Goal: Check status: Check status

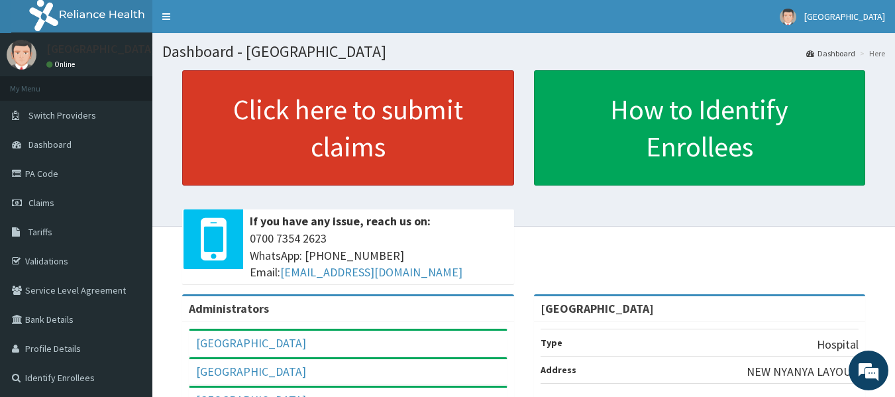
click at [341, 160] on link "Click here to submit claims" at bounding box center [348, 127] width 332 height 115
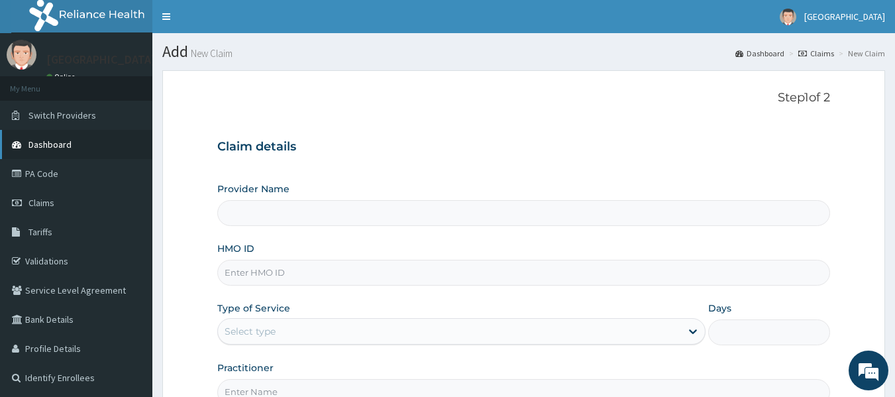
type input "[GEOGRAPHIC_DATA]"
click at [110, 201] on link "Claims" at bounding box center [76, 202] width 152 height 29
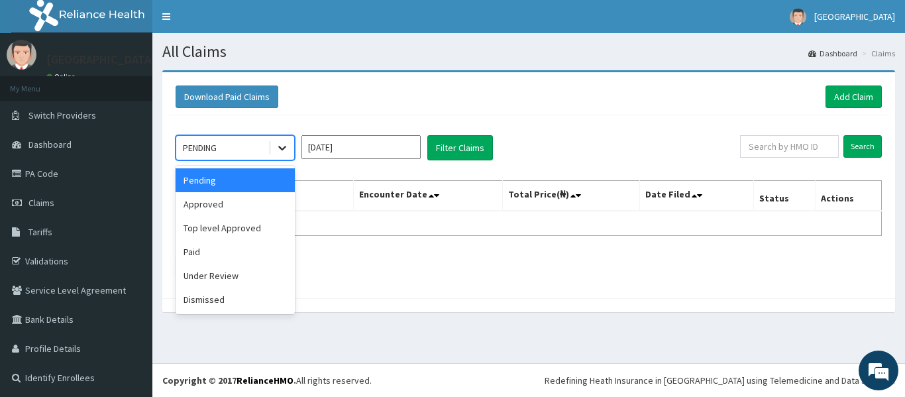
click at [279, 145] on icon at bounding box center [281, 147] width 13 height 13
click at [207, 210] on div "Approved" at bounding box center [234, 204] width 119 height 24
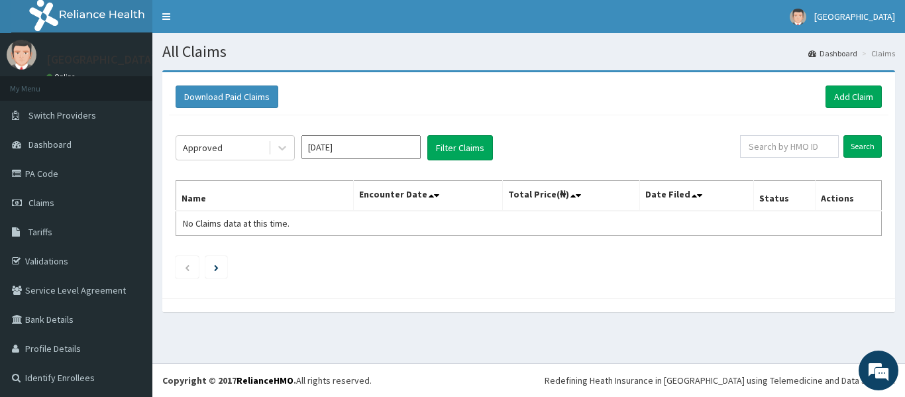
click at [699, 197] on span at bounding box center [700, 195] width 19 height 19
click at [848, 151] on input "Search" at bounding box center [862, 146] width 38 height 23
click at [215, 261] on link "Next page" at bounding box center [216, 267] width 5 height 12
click at [445, 142] on button "Filter Claims" at bounding box center [460, 147] width 66 height 25
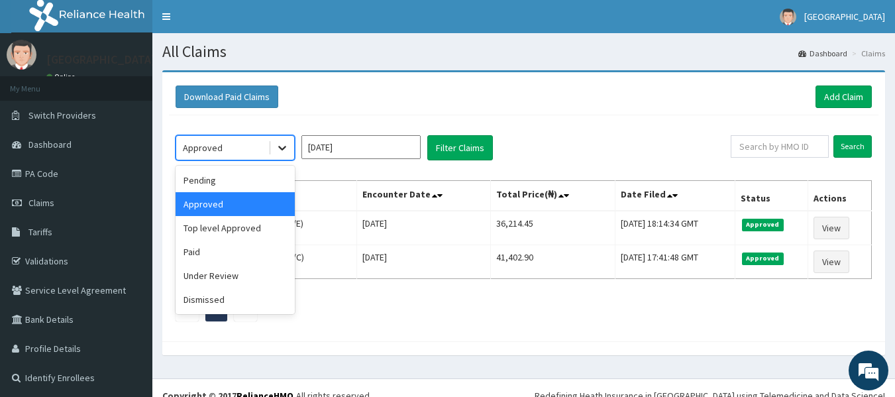
click at [287, 150] on icon at bounding box center [281, 147] width 13 height 13
click at [270, 178] on div "Pending" at bounding box center [234, 180] width 119 height 24
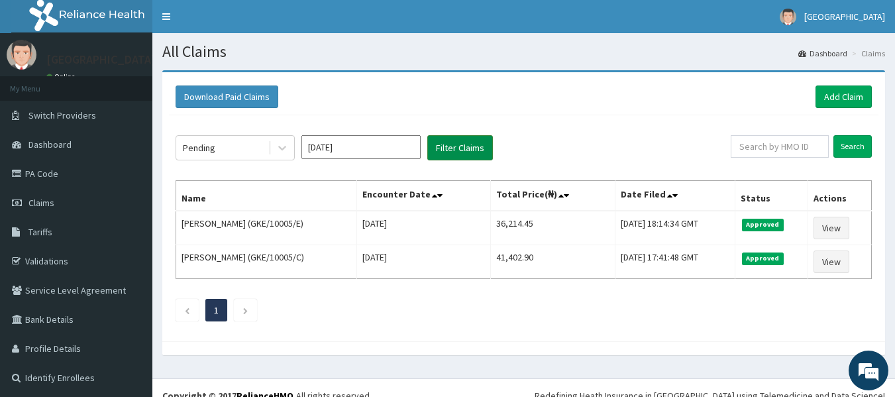
click at [453, 151] on button "Filter Claims" at bounding box center [460, 147] width 66 height 25
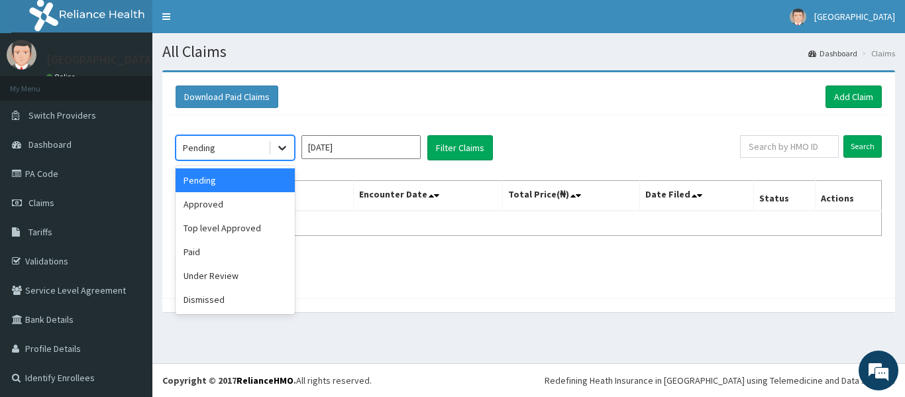
click at [274, 149] on div at bounding box center [282, 148] width 24 height 24
click at [232, 270] on div "Under Review" at bounding box center [234, 276] width 119 height 24
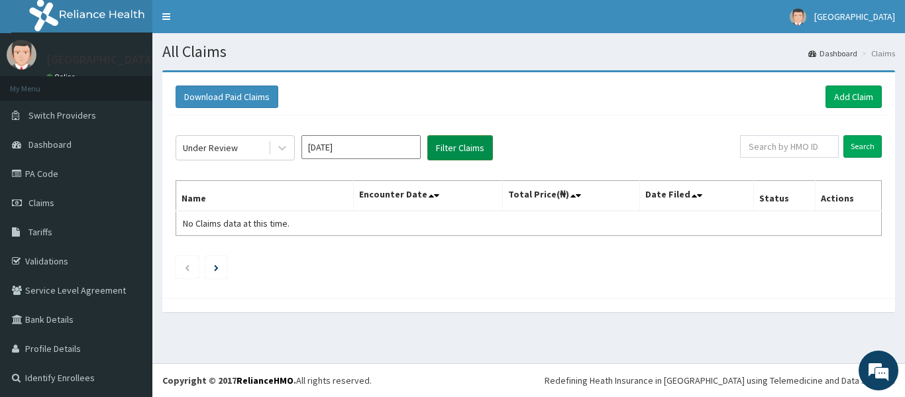
click at [470, 148] on button "Filter Claims" at bounding box center [460, 147] width 66 height 25
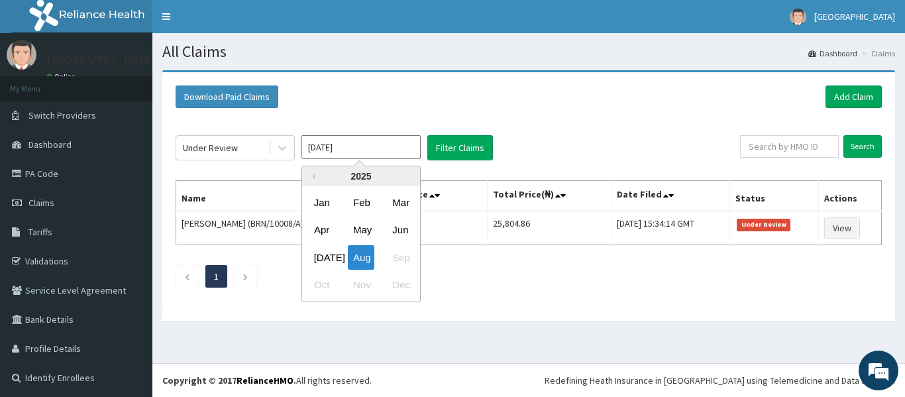
click at [412, 155] on input "Aug 2025" at bounding box center [360, 147] width 119 height 24
click at [323, 260] on div "Jul" at bounding box center [322, 257] width 26 height 25
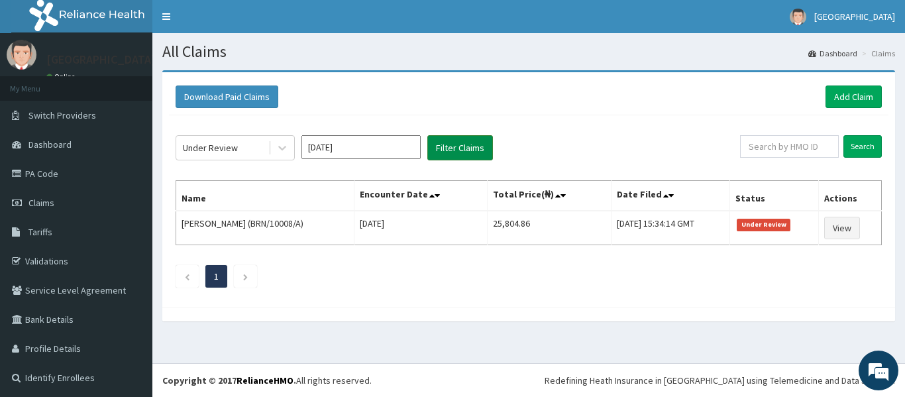
click at [473, 148] on button "Filter Claims" at bounding box center [460, 147] width 66 height 25
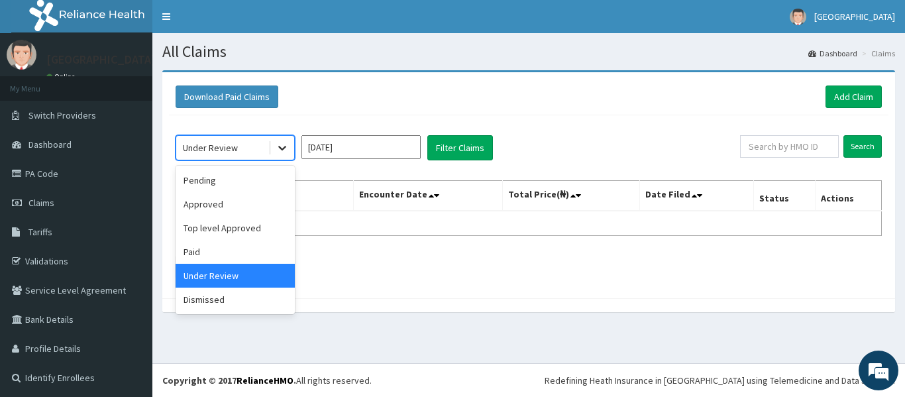
click at [280, 148] on icon at bounding box center [282, 148] width 8 height 5
click at [243, 184] on div "Pending" at bounding box center [234, 180] width 119 height 24
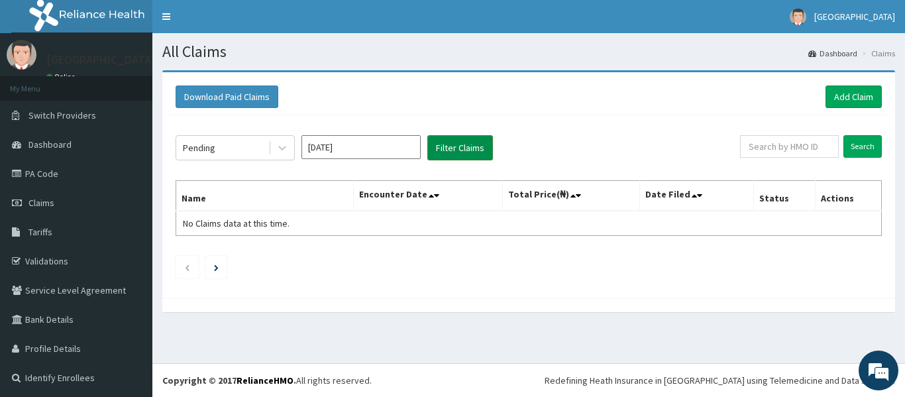
click at [448, 146] on button "Filter Claims" at bounding box center [460, 147] width 66 height 25
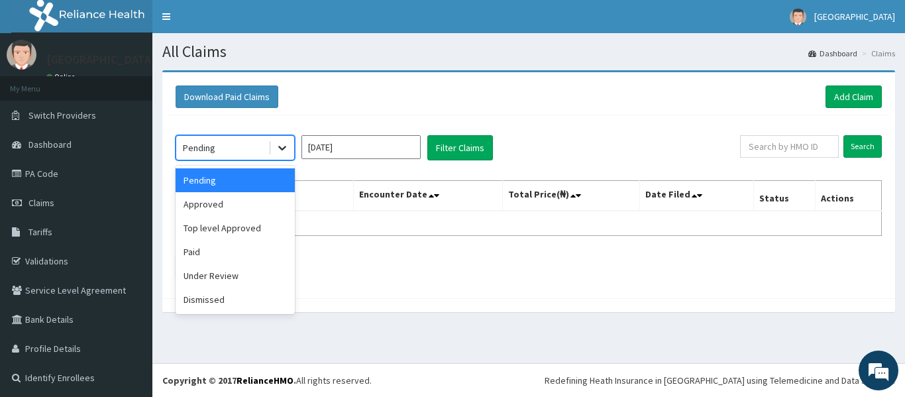
click at [283, 150] on icon at bounding box center [281, 147] width 13 height 13
click at [224, 297] on div "Dismissed" at bounding box center [234, 299] width 119 height 24
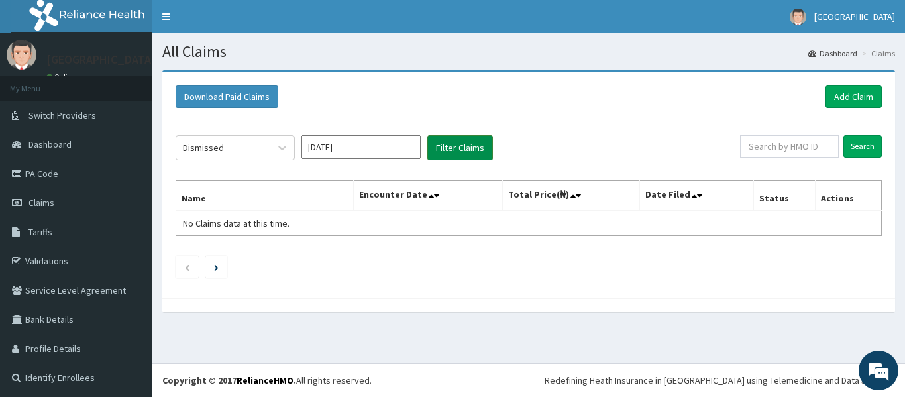
click at [466, 146] on button "Filter Claims" at bounding box center [460, 147] width 66 height 25
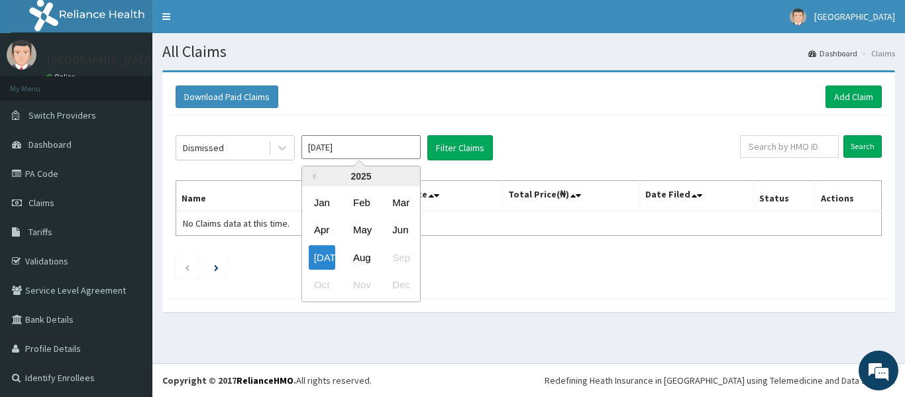
click at [411, 150] on input "Jul 2025" at bounding box center [360, 147] width 119 height 24
click at [398, 223] on div "Jun" at bounding box center [400, 230] width 26 height 25
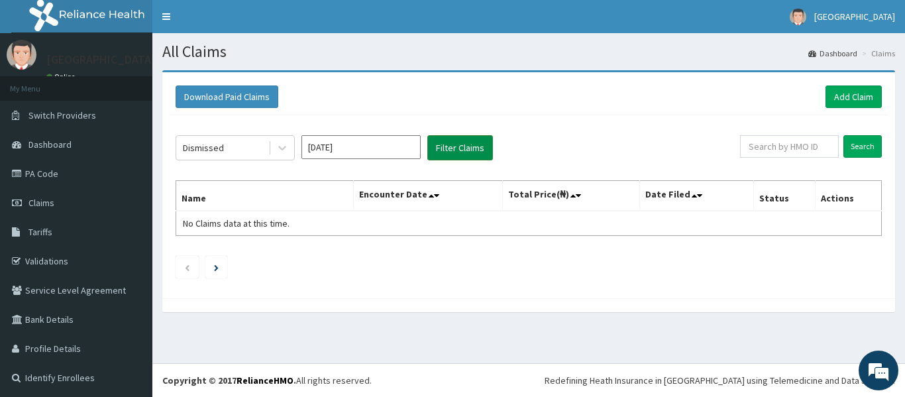
click at [456, 147] on button "Filter Claims" at bounding box center [460, 147] width 66 height 25
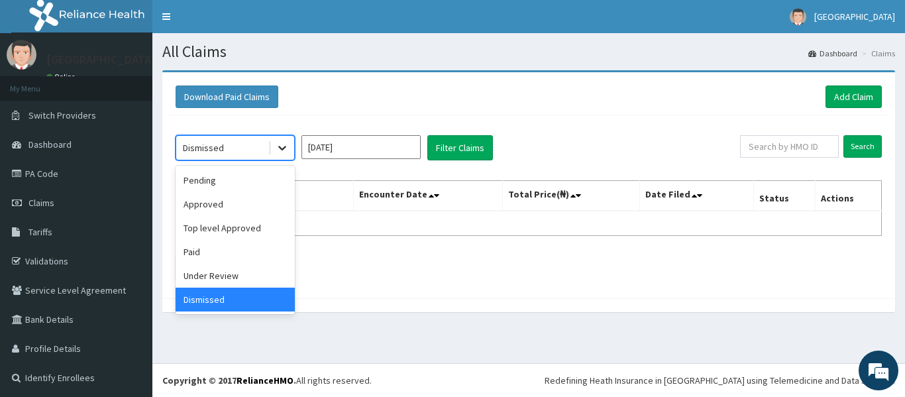
click at [279, 148] on icon at bounding box center [282, 148] width 8 height 5
click at [264, 189] on div "Pending" at bounding box center [234, 180] width 119 height 24
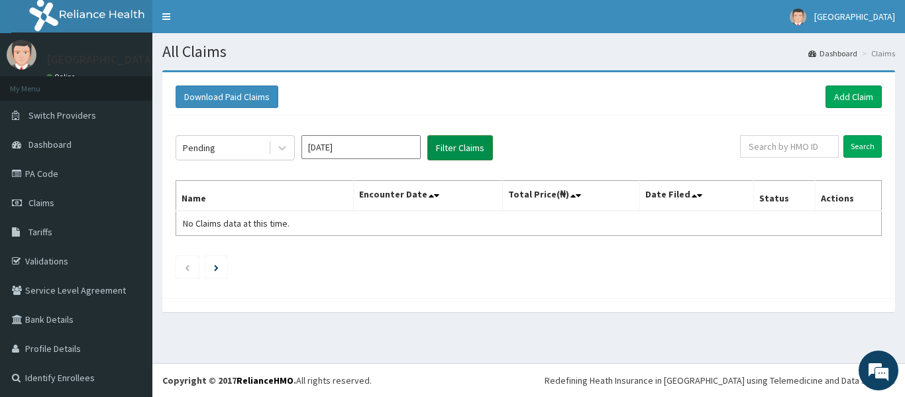
click at [461, 150] on button "Filter Claims" at bounding box center [460, 147] width 66 height 25
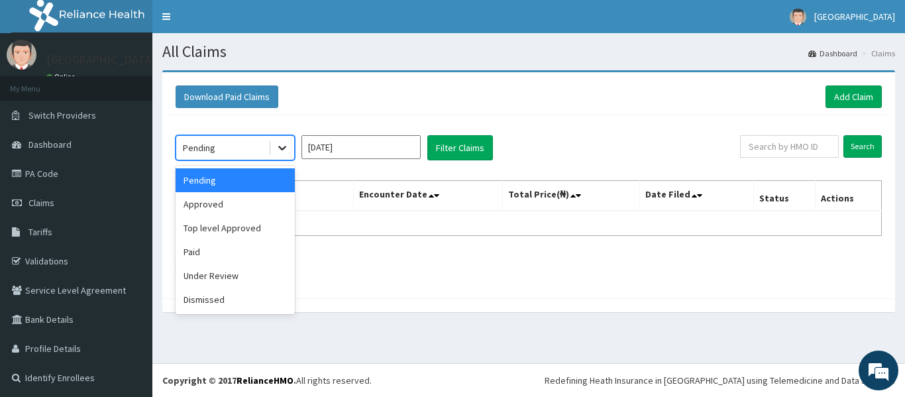
click at [279, 148] on icon at bounding box center [281, 147] width 13 height 13
click at [260, 272] on div "Under Review" at bounding box center [234, 276] width 119 height 24
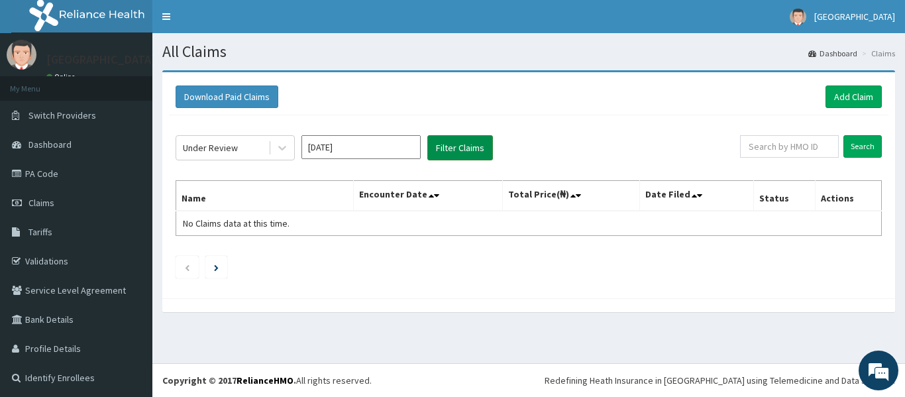
click at [456, 148] on button "Filter Claims" at bounding box center [460, 147] width 66 height 25
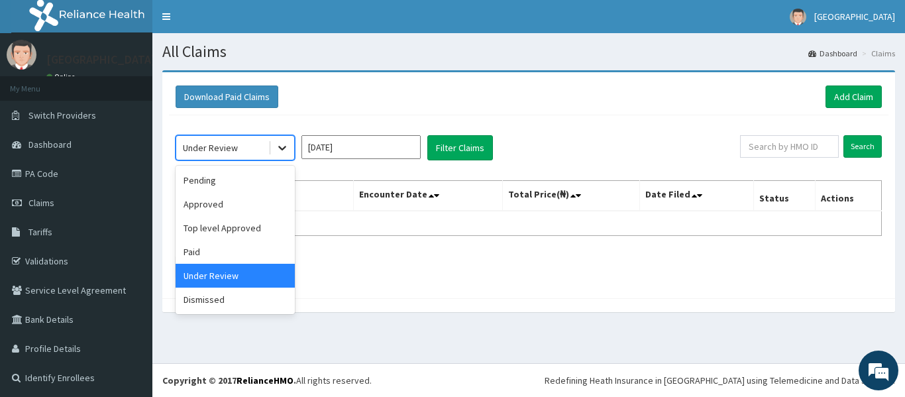
click at [279, 148] on icon at bounding box center [282, 148] width 8 height 5
click at [256, 228] on div "Top level Approved" at bounding box center [234, 228] width 119 height 24
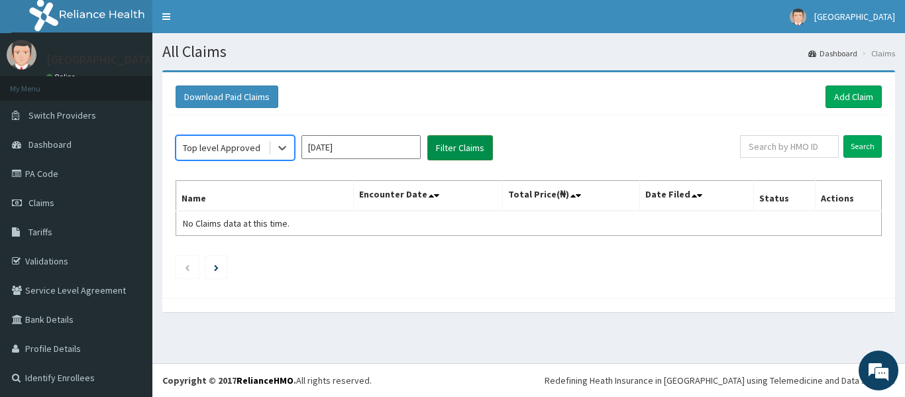
click at [439, 143] on button "Filter Claims" at bounding box center [460, 147] width 66 height 25
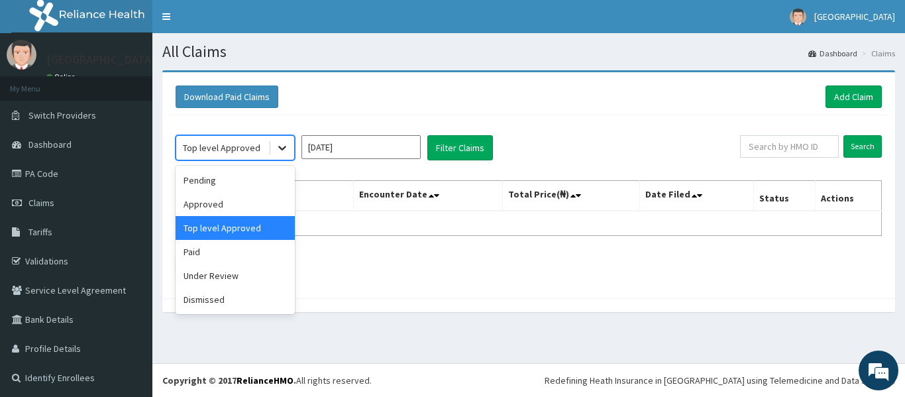
click at [286, 150] on icon at bounding box center [281, 147] width 13 height 13
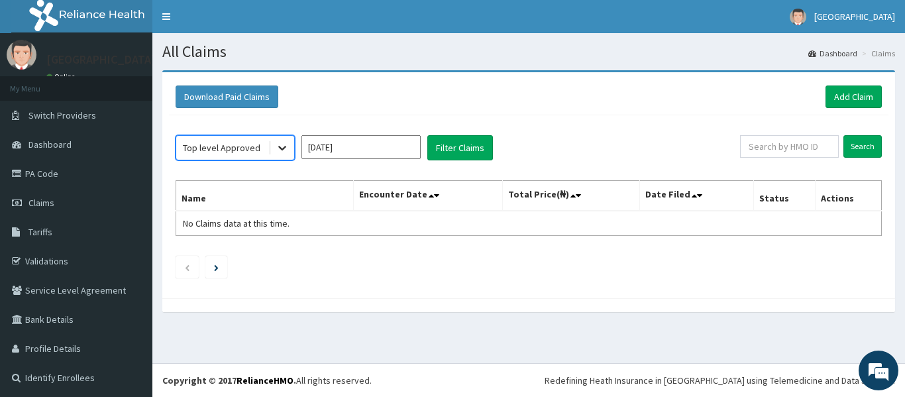
click at [286, 150] on icon at bounding box center [281, 147] width 13 height 13
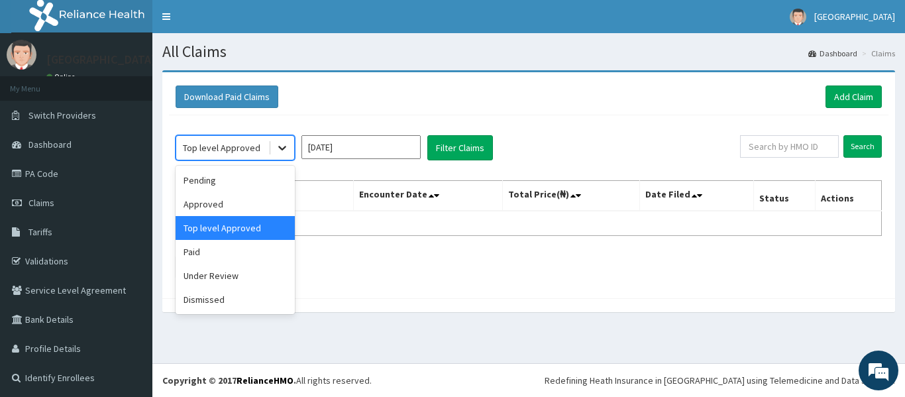
click at [286, 150] on icon at bounding box center [281, 147] width 13 height 13
click at [230, 250] on div "Paid" at bounding box center [234, 252] width 119 height 24
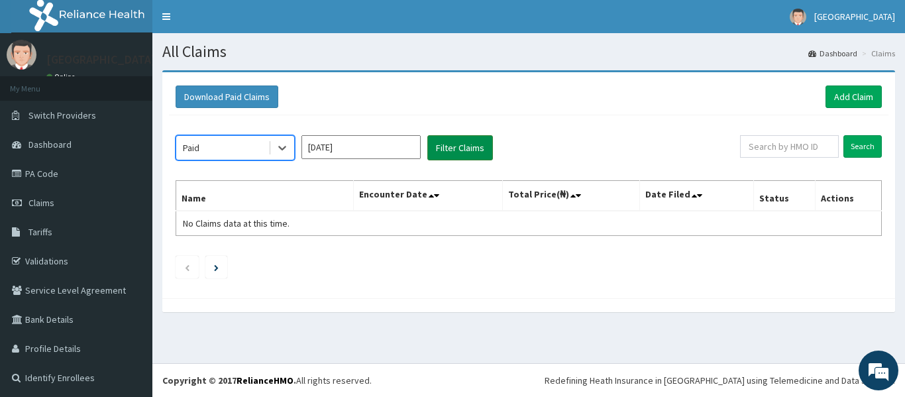
click at [472, 145] on button "Filter Claims" at bounding box center [460, 147] width 66 height 25
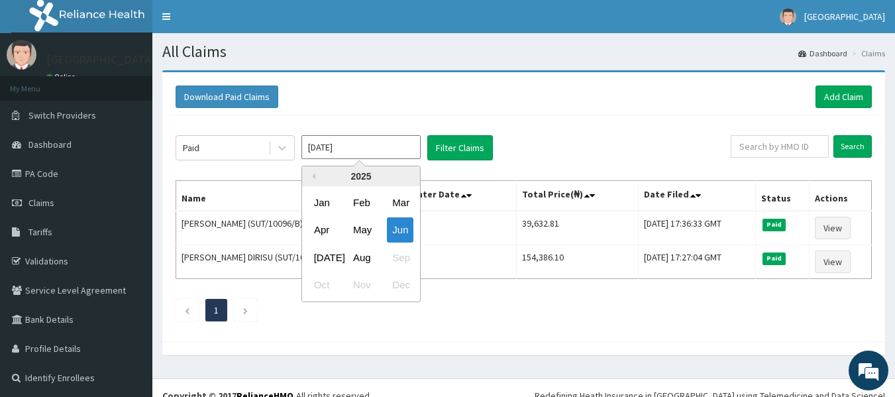
click at [378, 148] on input "Jun 2025" at bounding box center [360, 147] width 119 height 24
click at [328, 254] on div "Jul" at bounding box center [322, 257] width 26 height 25
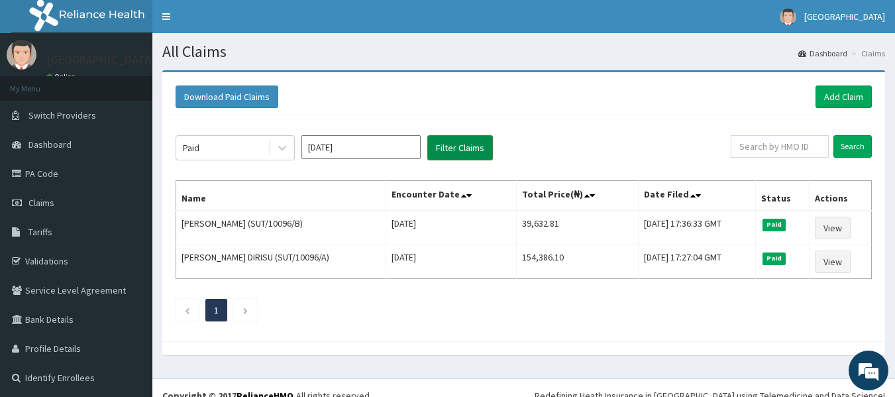
click at [464, 138] on button "Filter Claims" at bounding box center [460, 147] width 66 height 25
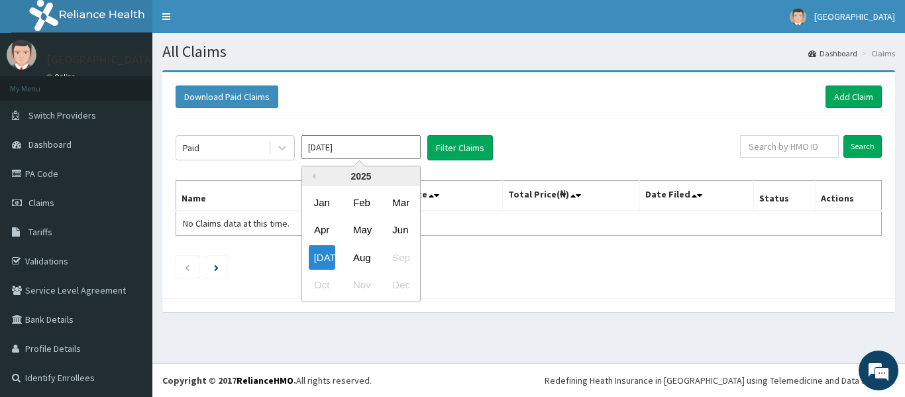
click at [408, 153] on input "Jul 2025" at bounding box center [360, 147] width 119 height 24
click at [362, 230] on div "May" at bounding box center [361, 230] width 26 height 25
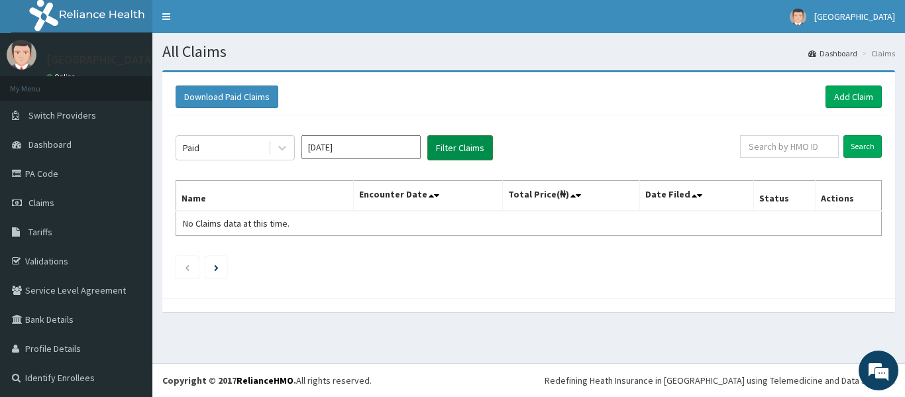
click at [454, 151] on button "Filter Claims" at bounding box center [460, 147] width 66 height 25
click at [458, 140] on button "Filter Claims" at bounding box center [460, 147] width 66 height 25
click at [282, 148] on icon at bounding box center [281, 147] width 13 height 13
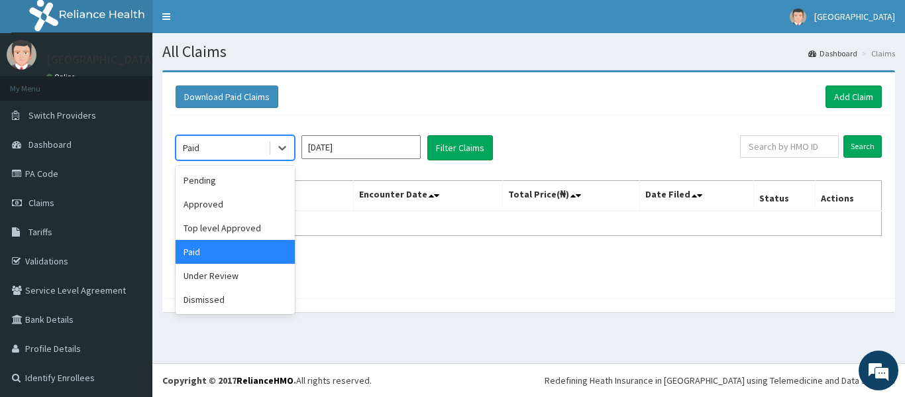
click at [402, 145] on input "May 2025" at bounding box center [360, 147] width 119 height 24
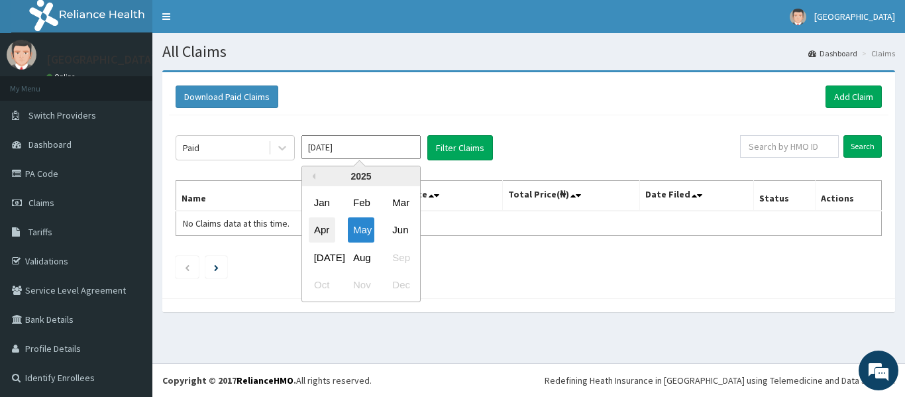
click at [327, 225] on div "Apr" at bounding box center [322, 230] width 26 height 25
type input "Apr 2025"
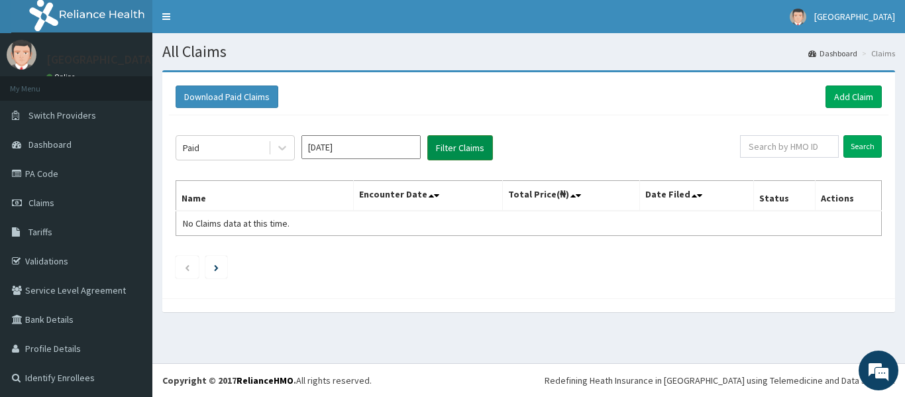
click at [460, 147] on button "Filter Claims" at bounding box center [460, 147] width 66 height 25
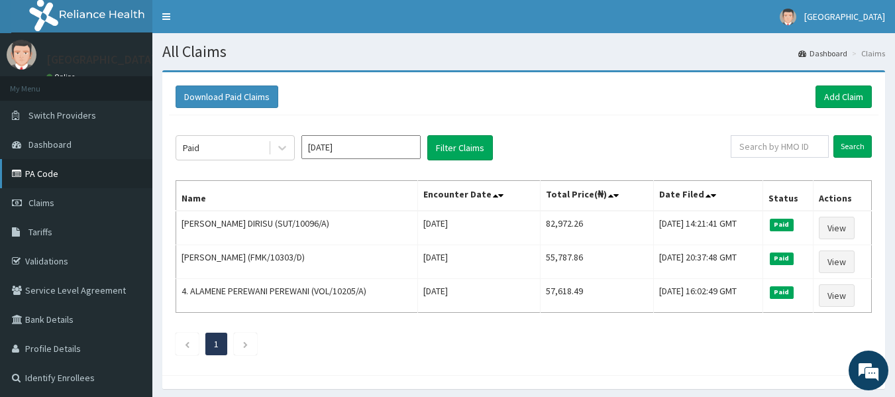
click at [47, 166] on link "PA Code" at bounding box center [76, 173] width 152 height 29
